Goal: Task Accomplishment & Management: Manage account settings

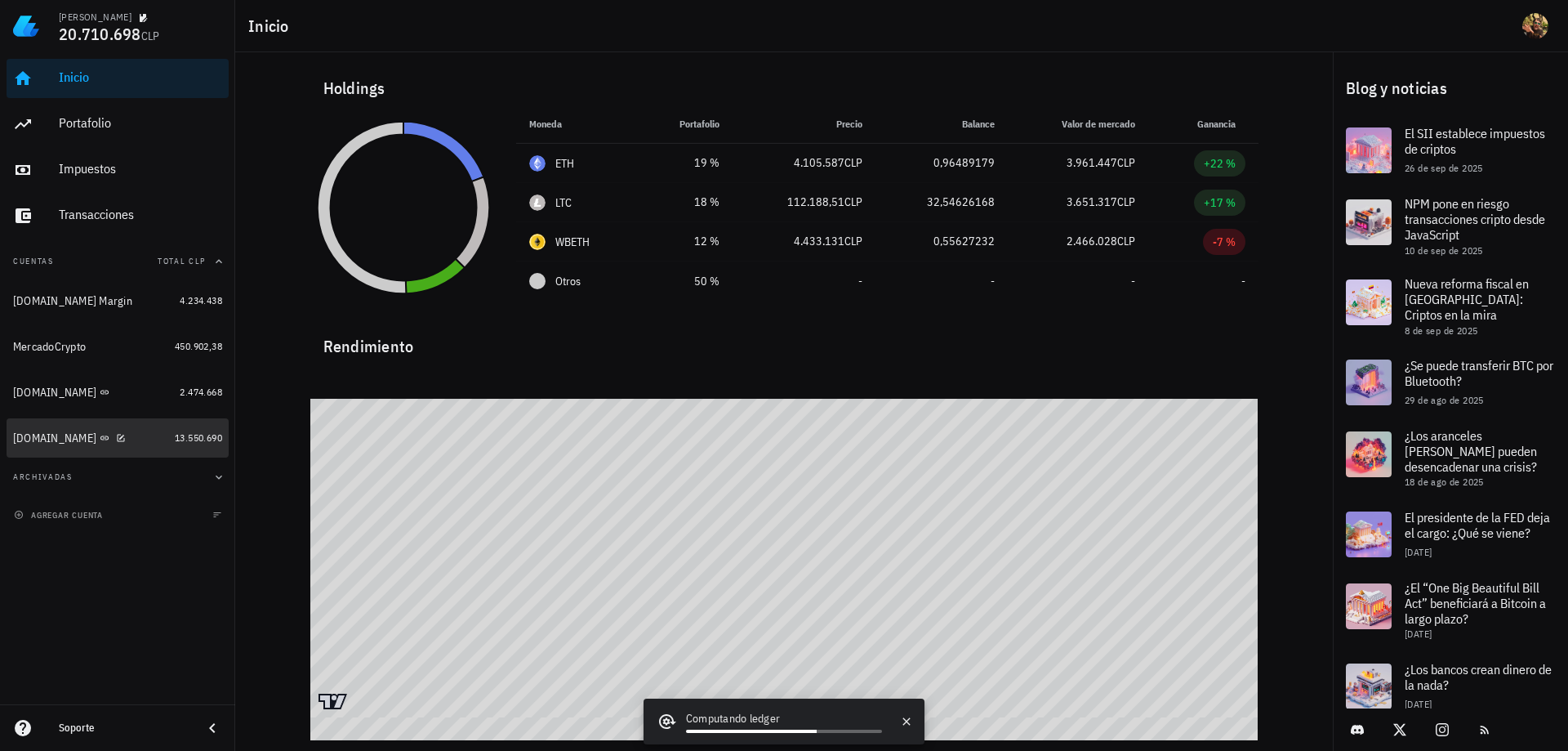
click at [45, 446] on div "[DOMAIN_NAME]" at bounding box center [90, 438] width 155 height 35
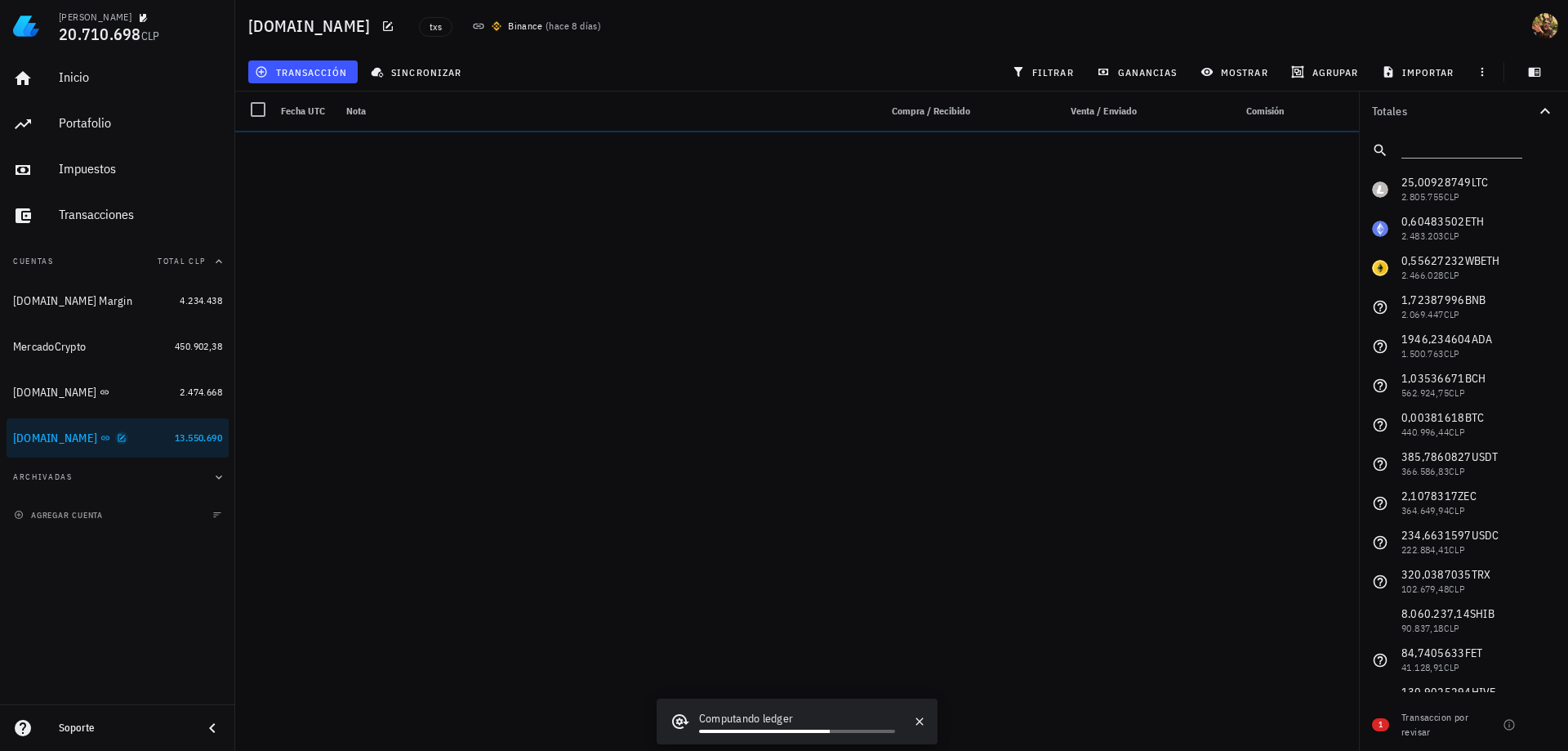
click at [117, 435] on icon "button" at bounding box center [122, 438] width 10 height 10
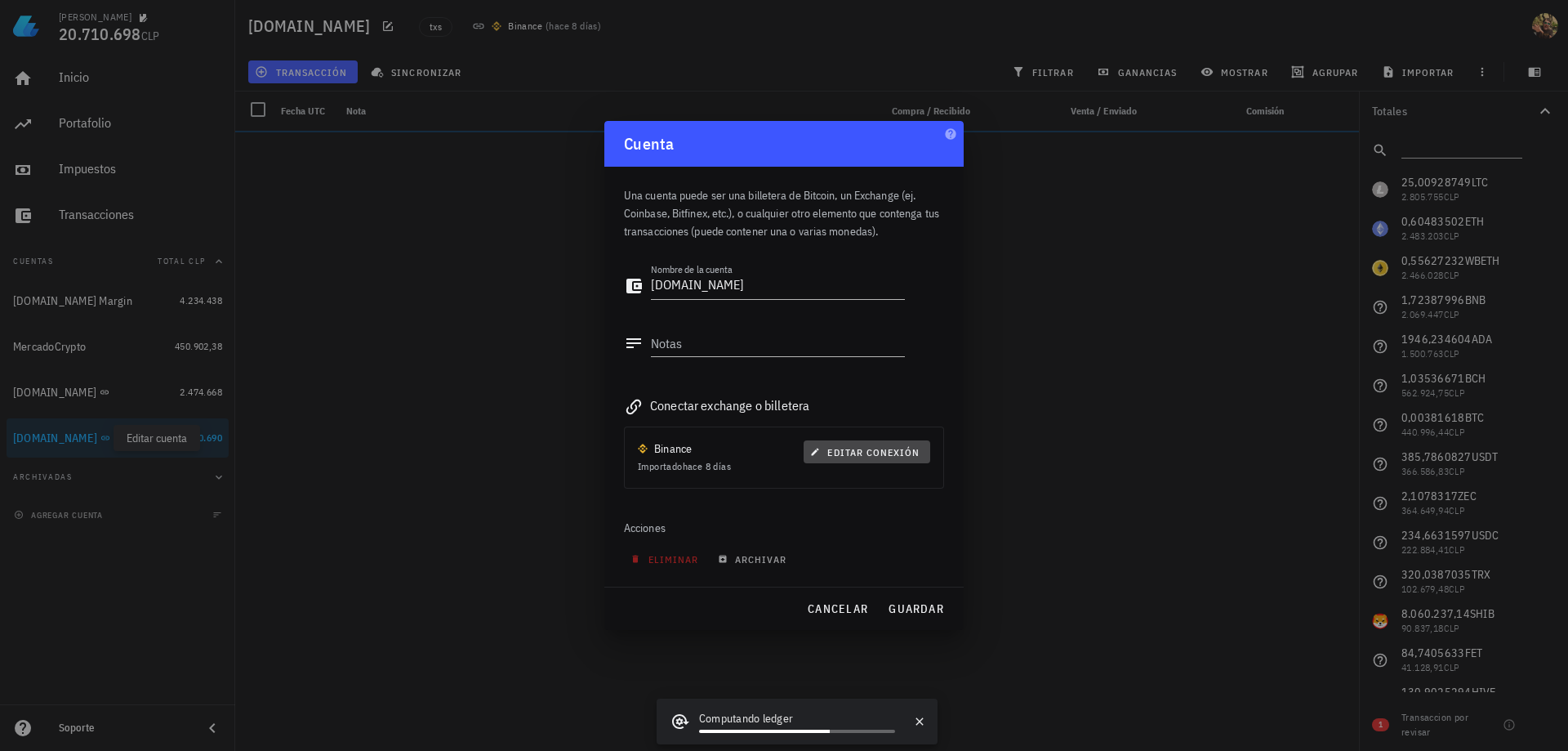
click at [871, 455] on span "editar conexión" at bounding box center [866, 452] width 106 height 12
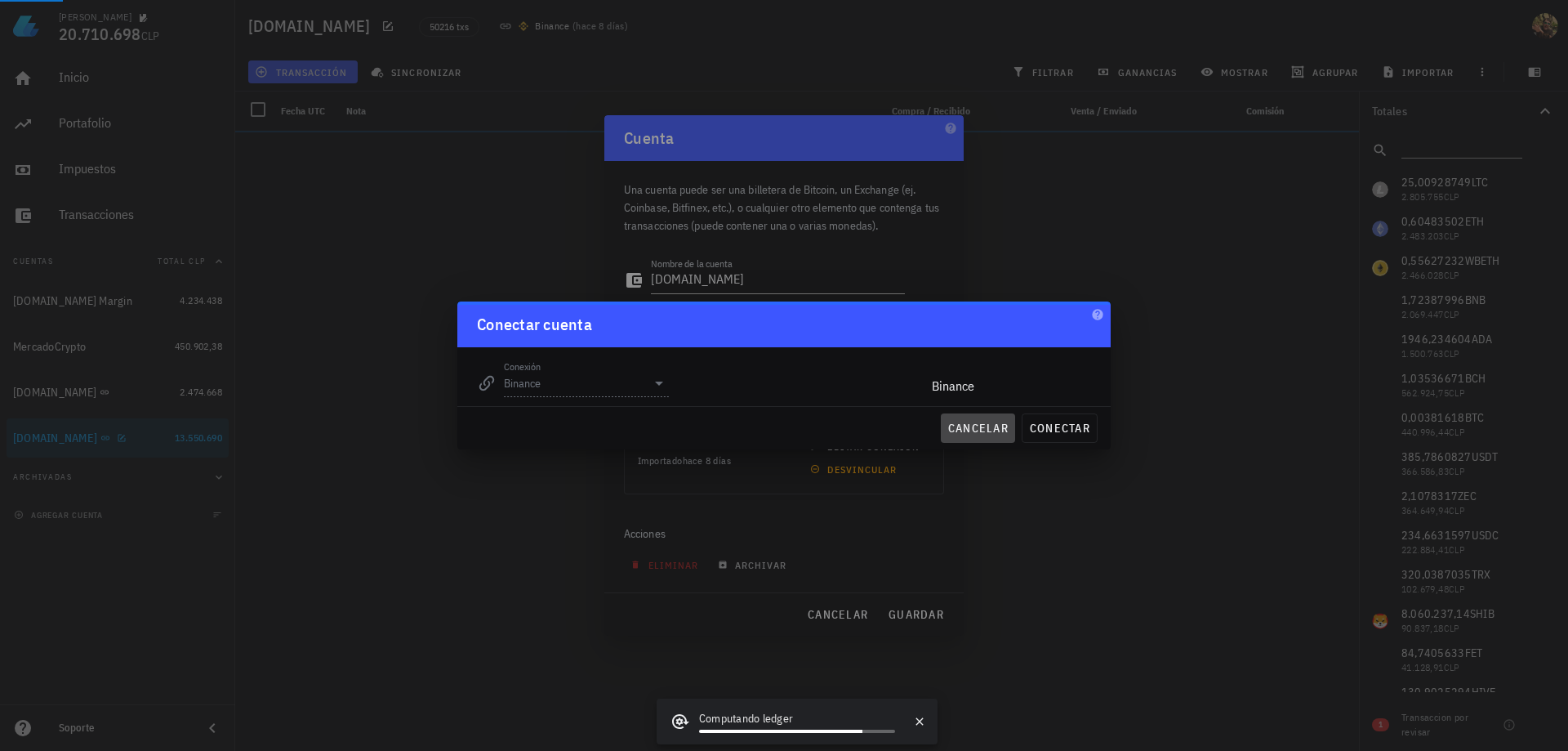
click at [976, 434] on div "Conectar cuenta Conexión Binance editar Binance cancelar conectar" at bounding box center [783, 376] width 653 height 148
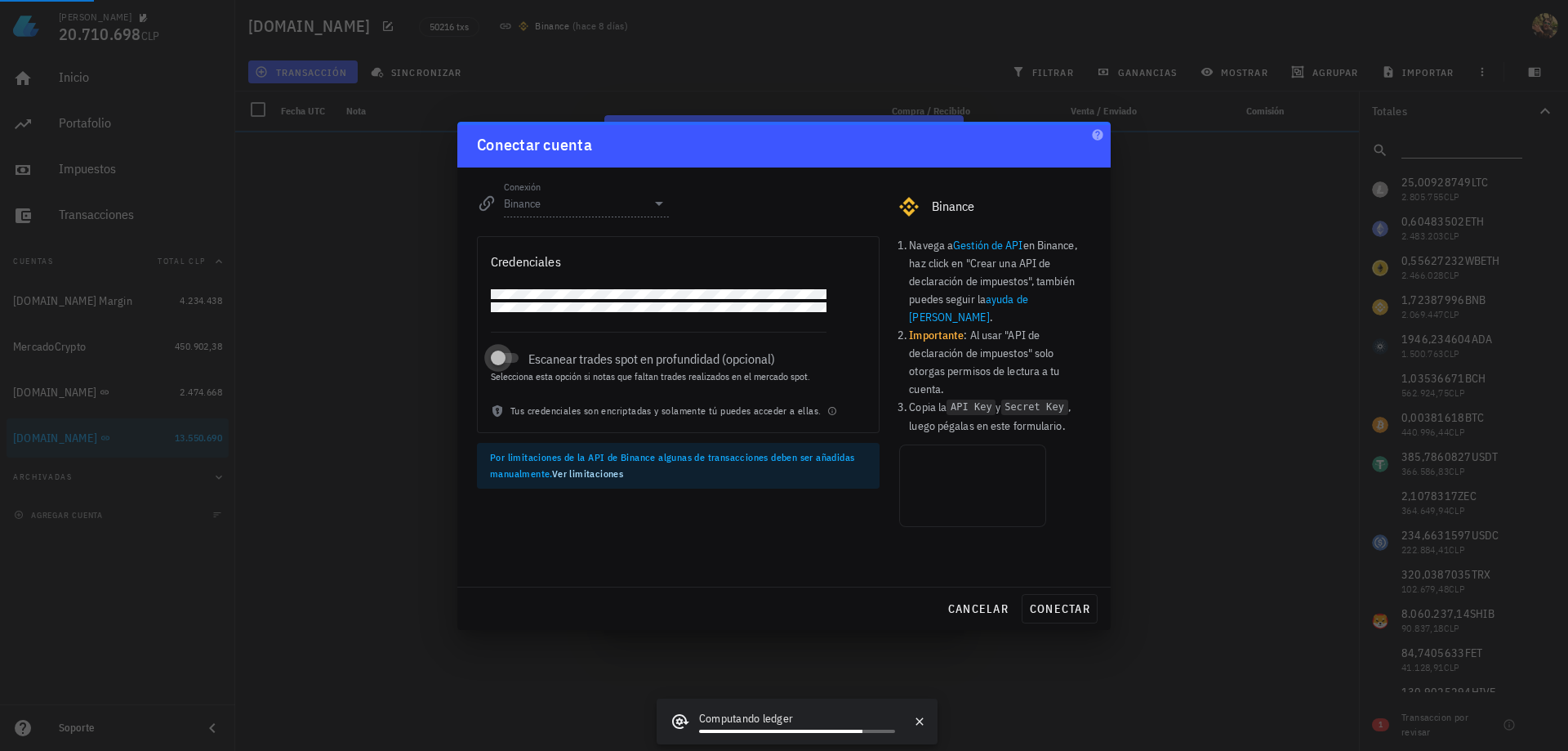
click at [505, 370] on div at bounding box center [498, 358] width 23 height 23
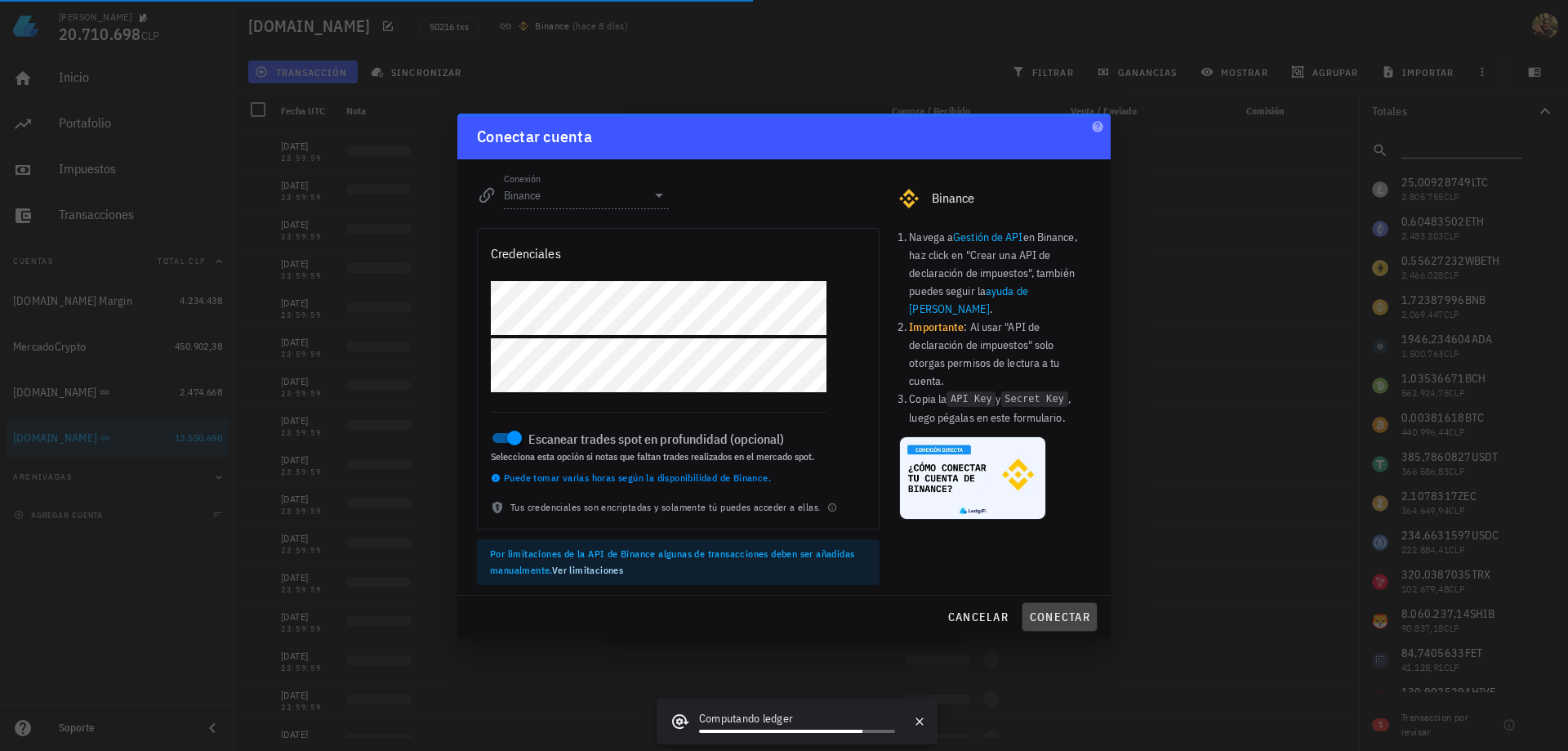
click at [1059, 613] on span "conectar" at bounding box center [1060, 616] width 61 height 14
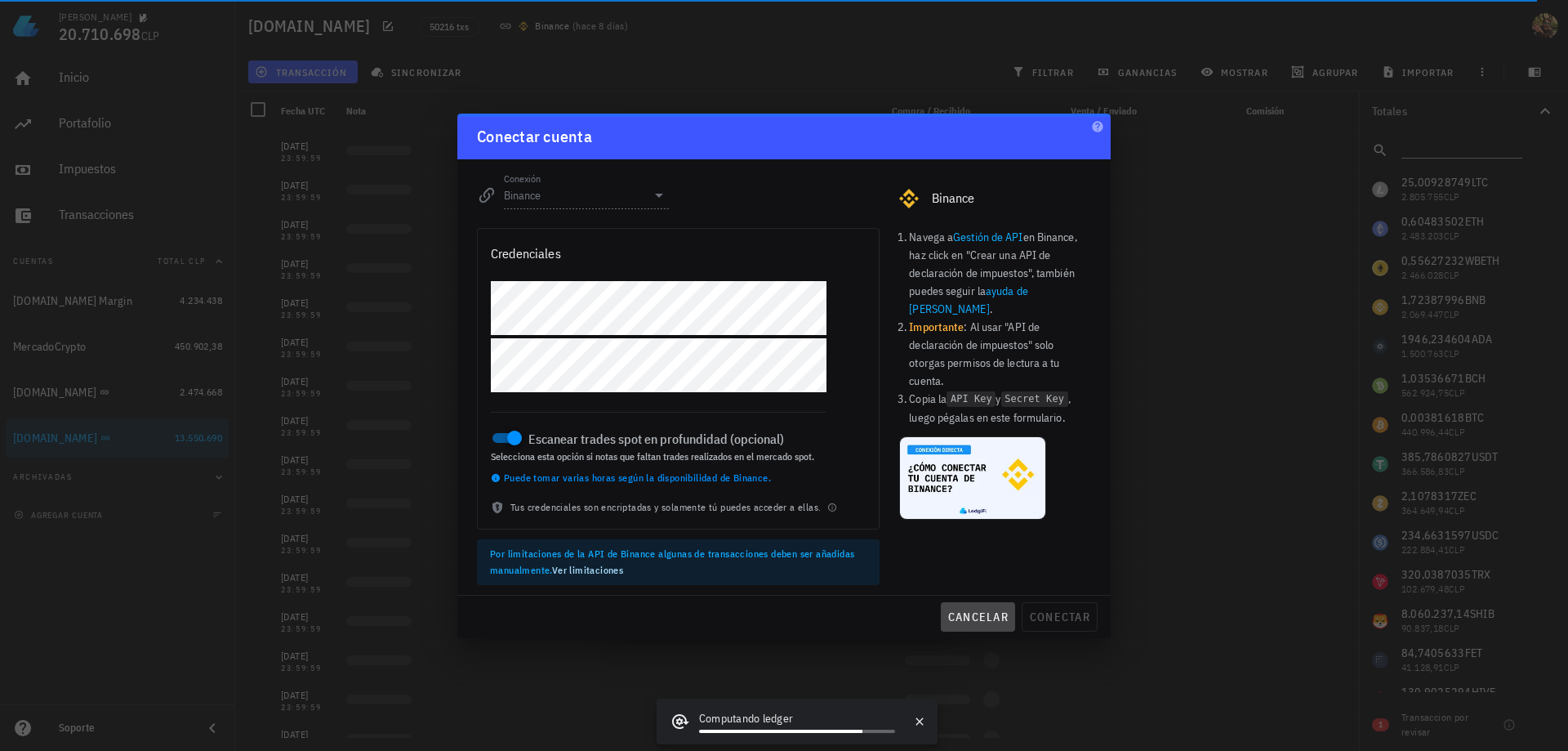
click at [969, 617] on span "cancelar" at bounding box center [978, 616] width 61 height 14
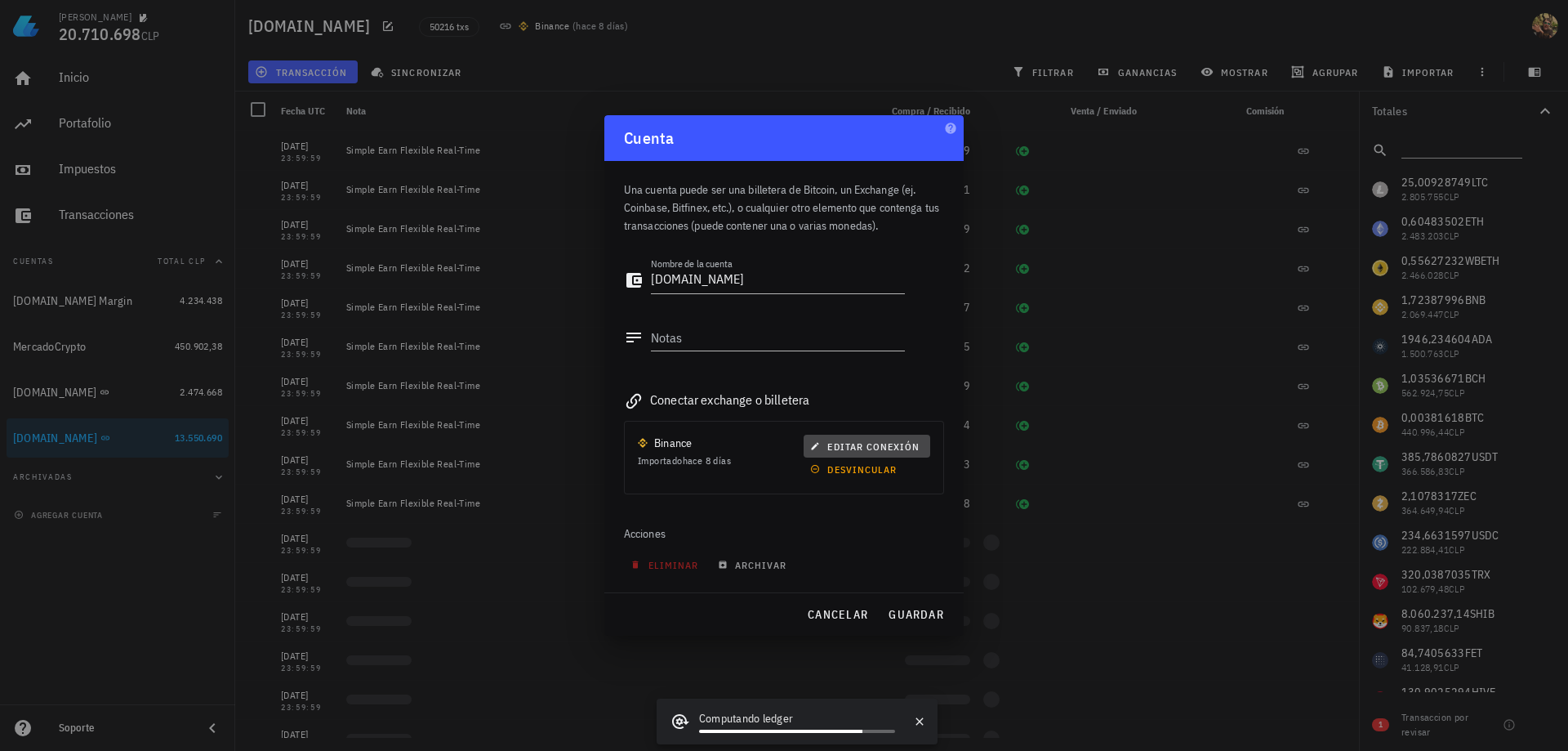
click at [876, 441] on span "editar conexión" at bounding box center [866, 446] width 106 height 12
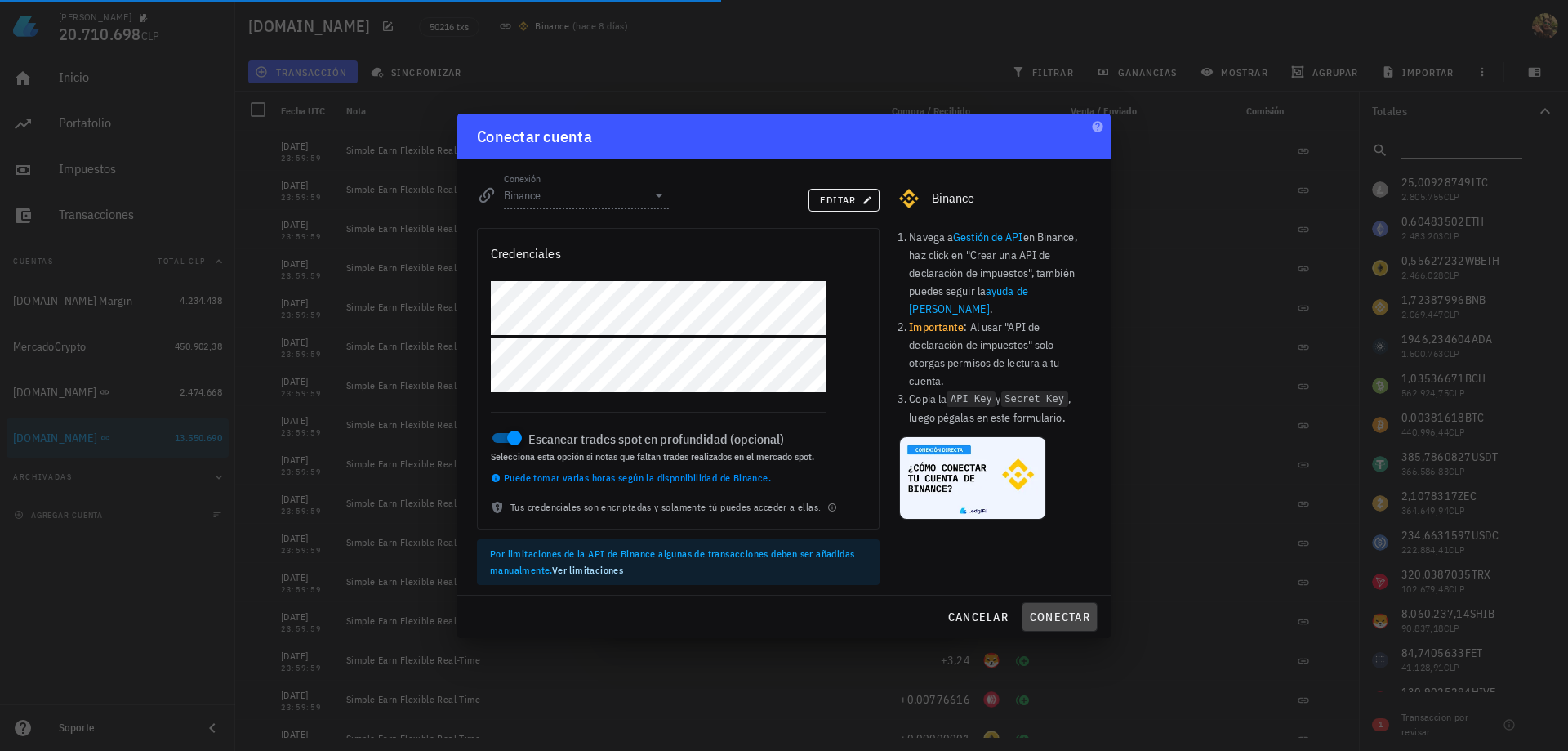
click at [1070, 614] on span "conectar" at bounding box center [1060, 616] width 61 height 14
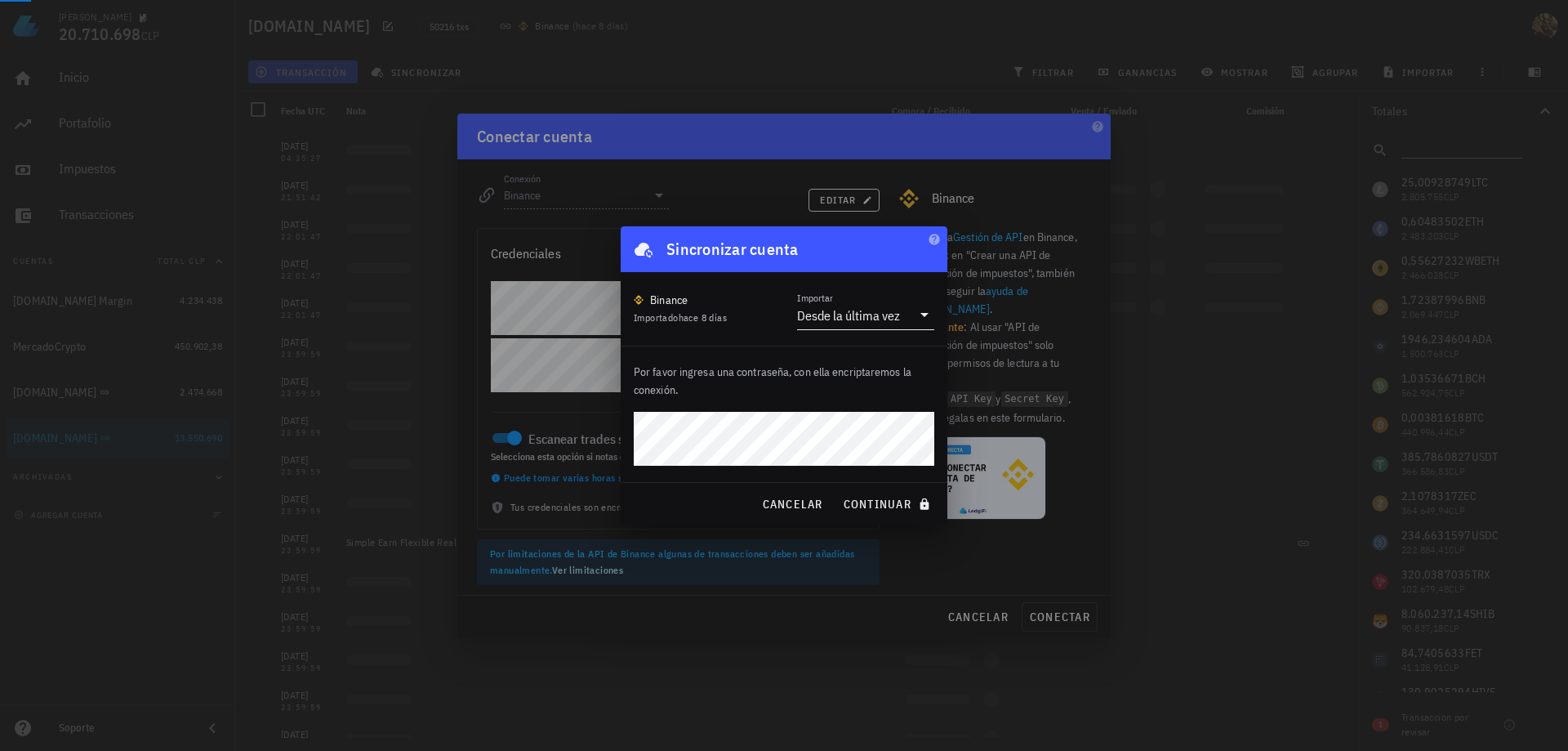
click at [925, 308] on icon at bounding box center [924, 314] width 20 height 20
click at [871, 406] on div "Intervalo de tiempo" at bounding box center [866, 405] width 111 height 15
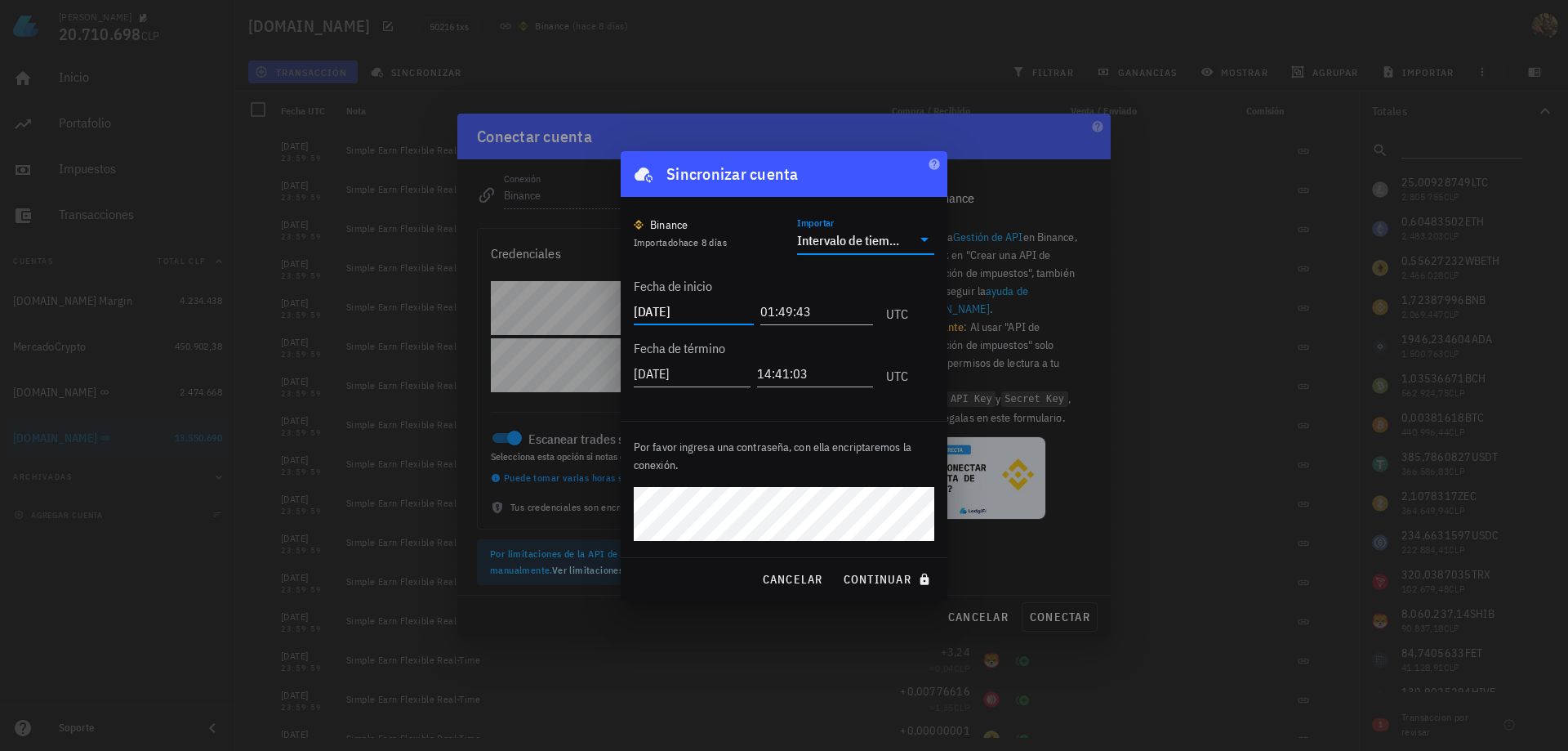
click at [672, 314] on input "[DATE]" at bounding box center [693, 311] width 120 height 26
type input "[DATE]"
type input "23:00:00"
click at [690, 373] on input "[DATE]" at bounding box center [692, 373] width 117 height 26
type input "[DATE]"
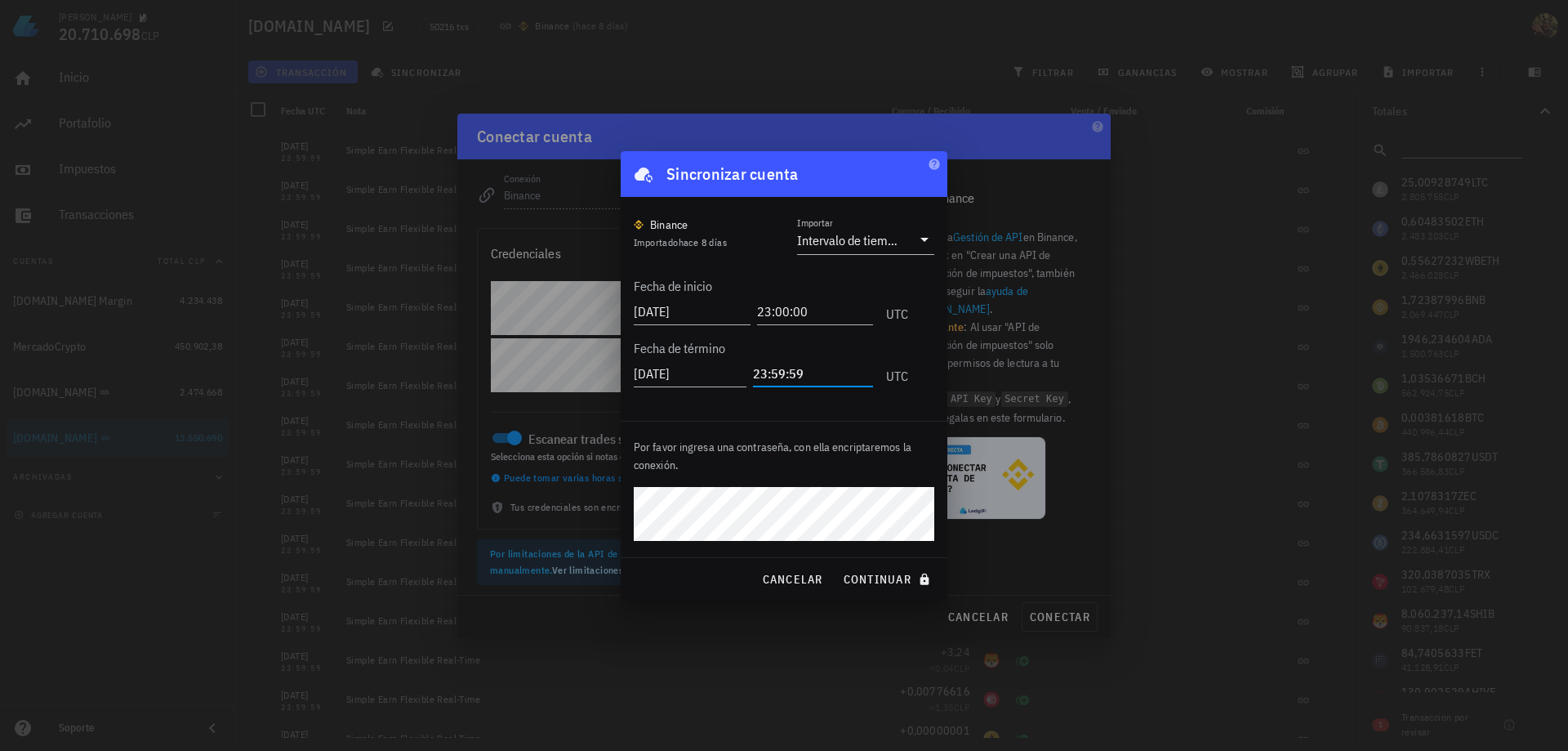
type input "23:59:59"
click at [879, 576] on span "continuar" at bounding box center [888, 579] width 92 height 14
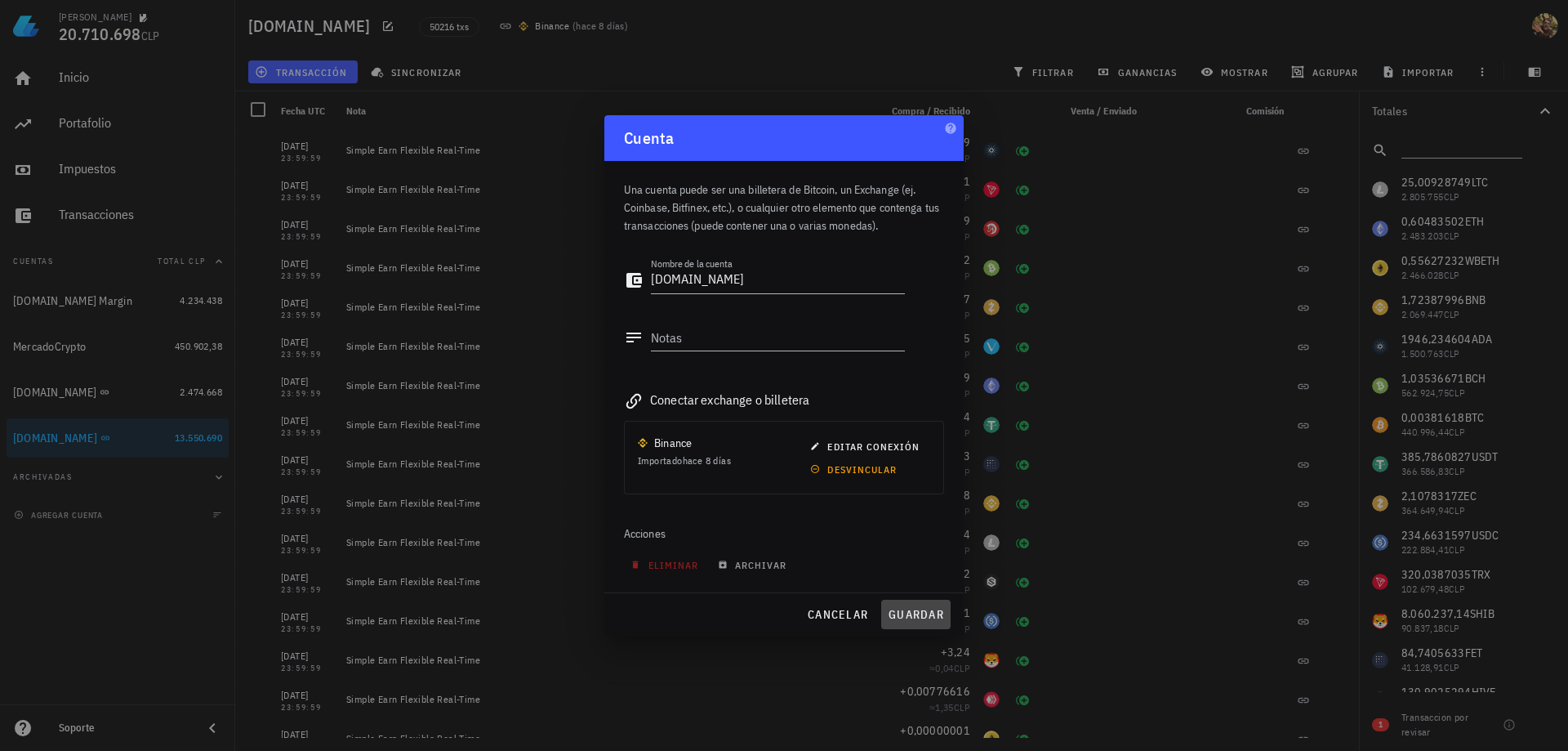
click at [907, 613] on span "guardar" at bounding box center [916, 613] width 56 height 14
